Goal: Check status: Check status

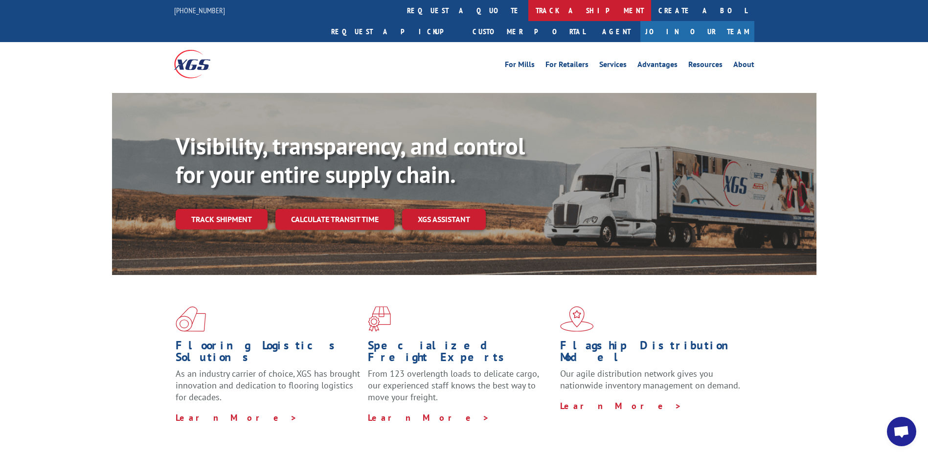
click at [528, 11] on link "track a shipment" at bounding box center [589, 10] width 123 height 21
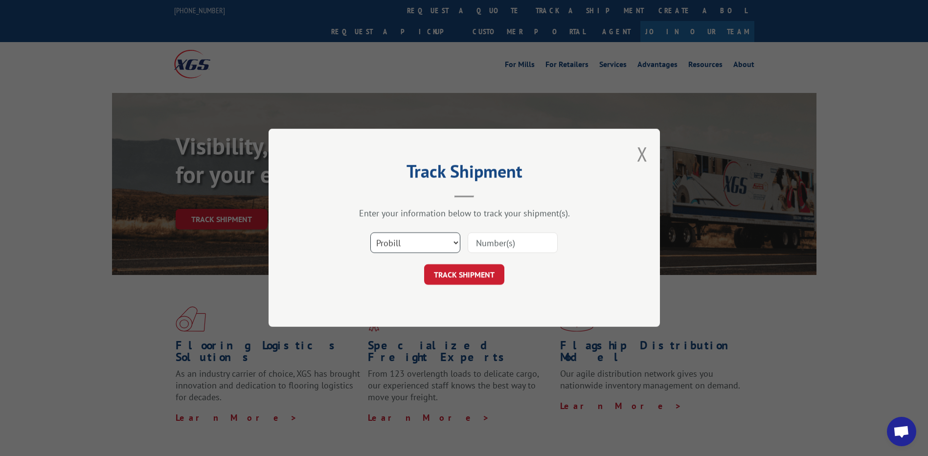
click at [441, 246] on select "Select category... Probill BOL PO" at bounding box center [415, 243] width 90 height 21
select select "po"
click at [370, 233] on select "Select category... Probill BOL PO" at bounding box center [415, 243] width 90 height 21
click at [513, 242] on input at bounding box center [513, 243] width 90 height 21
paste input "64538198"
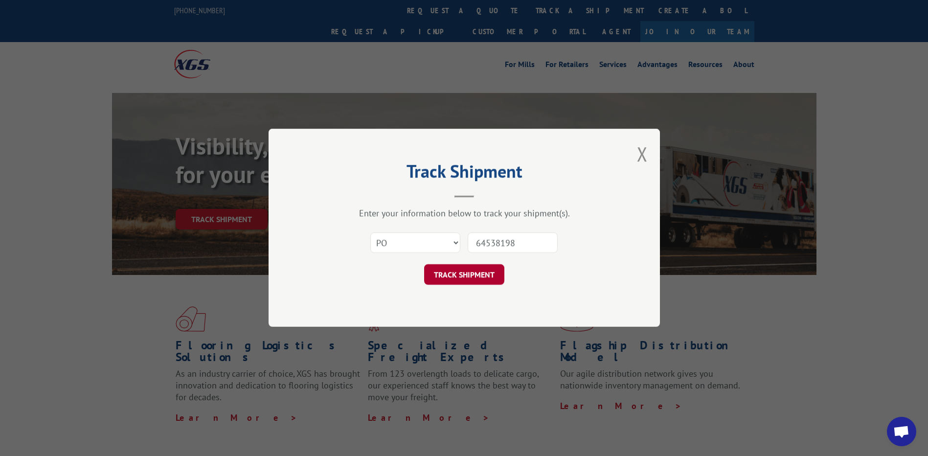
type input "64538198"
click at [476, 270] on button "TRACK SHIPMENT" at bounding box center [464, 275] width 80 height 21
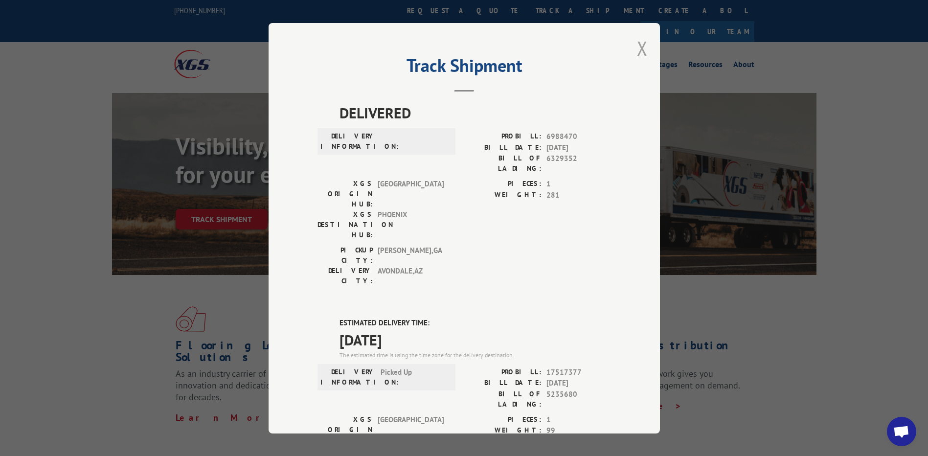
click at [640, 47] on button "Close modal" at bounding box center [642, 48] width 11 height 26
